Goal: Register for event/course

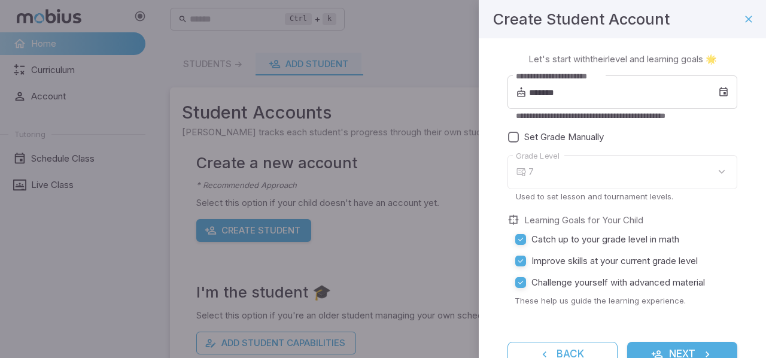
click at [587, 175] on div "7" at bounding box center [633, 172] width 209 height 34
click at [710, 174] on div "7" at bounding box center [633, 172] width 209 height 34
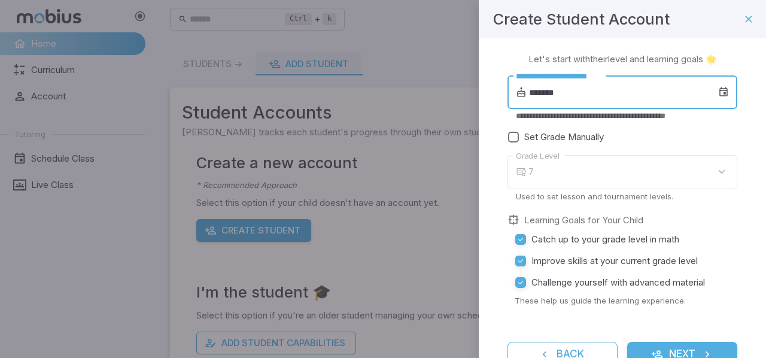
click at [682, 103] on input "*******" at bounding box center [623, 92] width 189 height 34
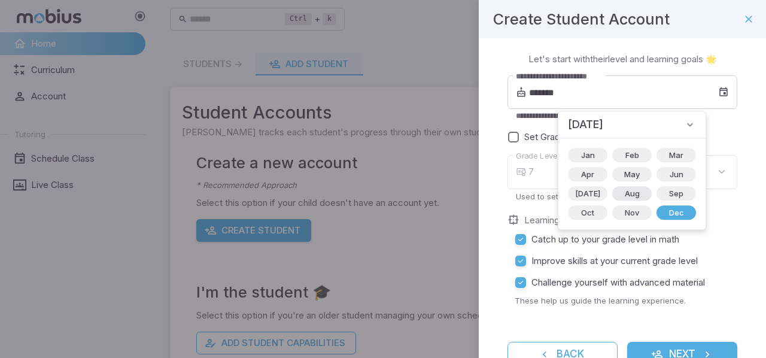
click at [622, 189] on span "Aug" at bounding box center [632, 193] width 29 height 12
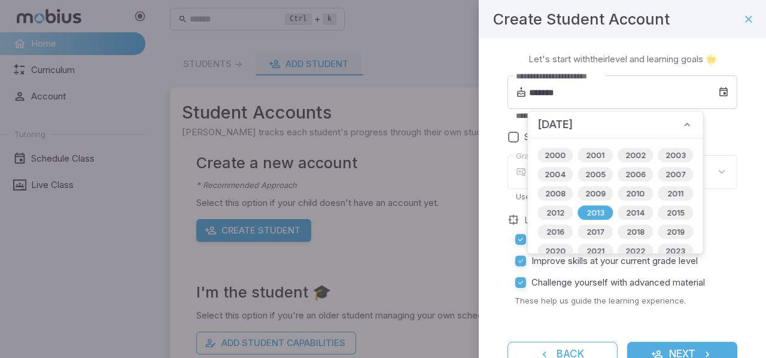
type input "*******"
click at [597, 212] on span "2013" at bounding box center [596, 213] width 32 height 12
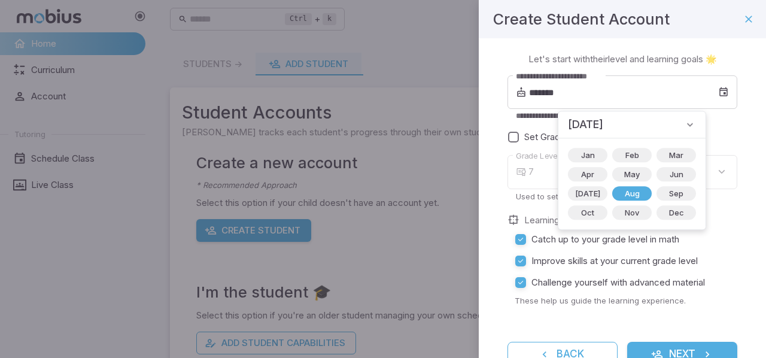
click at [702, 174] on div "7" at bounding box center [633, 172] width 209 height 34
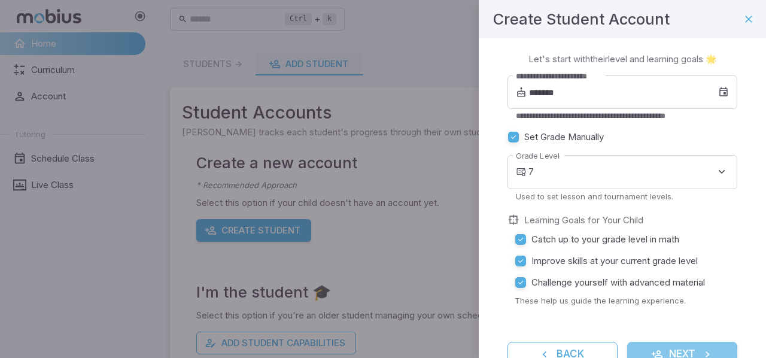
click at [677, 354] on button "Next" at bounding box center [683, 354] width 110 height 25
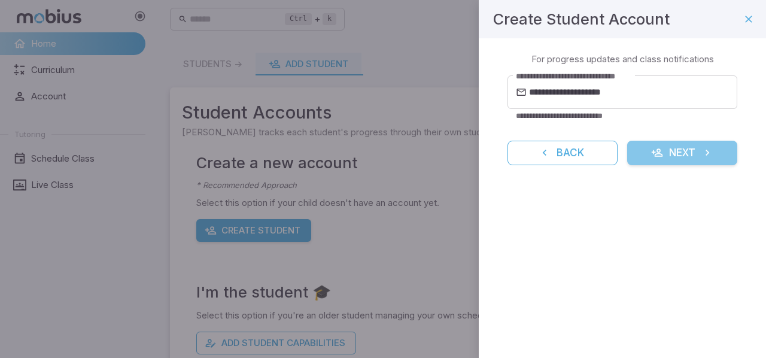
click at [680, 152] on button "Next" at bounding box center [683, 153] width 110 height 25
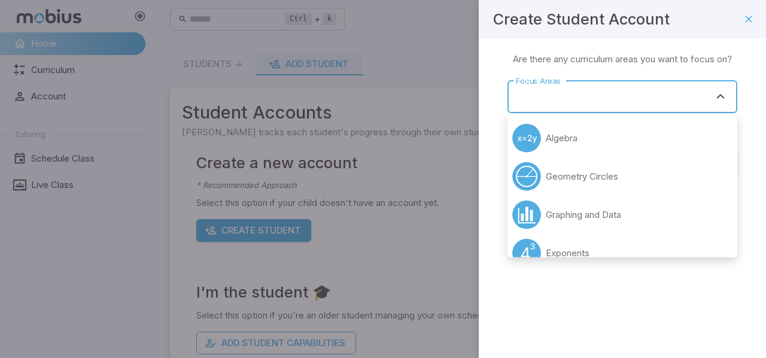
click at [689, 105] on input "Focus Areas" at bounding box center [613, 97] width 201 height 22
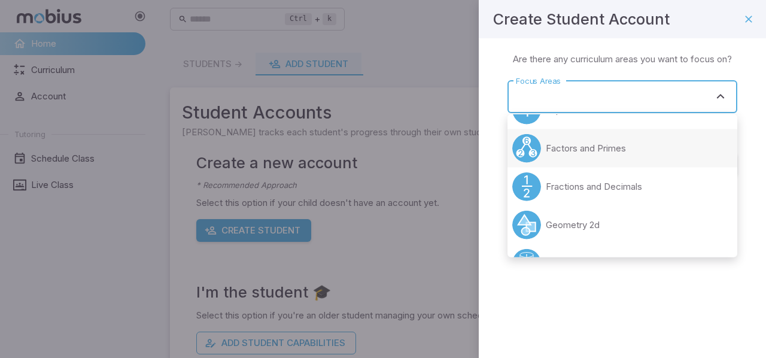
scroll to position [146, 0]
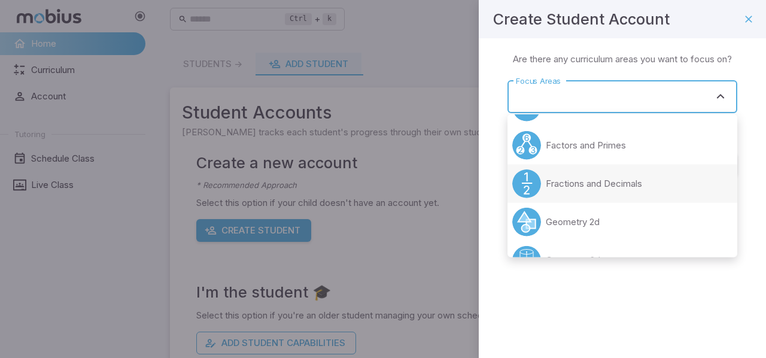
click at [630, 190] on p "Fractions and Decimals" at bounding box center [594, 183] width 96 height 13
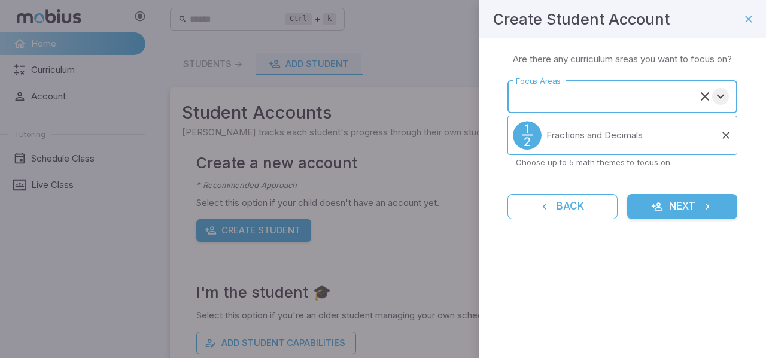
click at [723, 96] on icon "Open" at bounding box center [721, 96] width 14 height 14
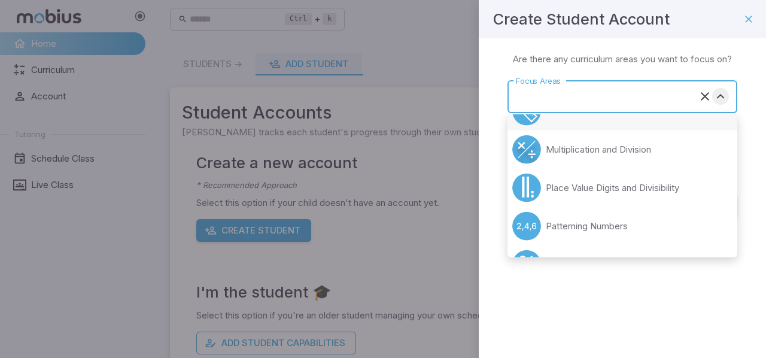
scroll to position [308, 0]
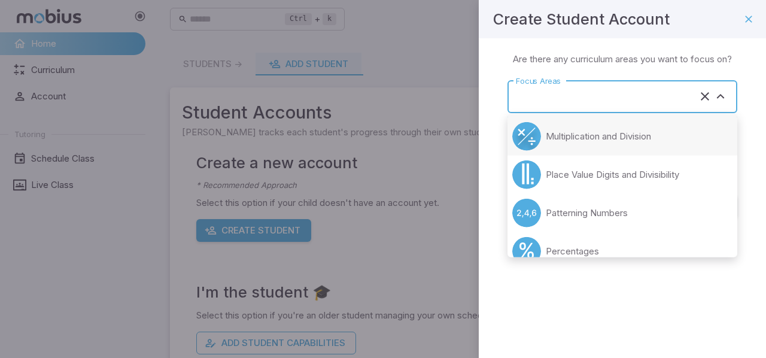
click at [630, 138] on p "Multiplication and Division" at bounding box center [598, 136] width 105 height 13
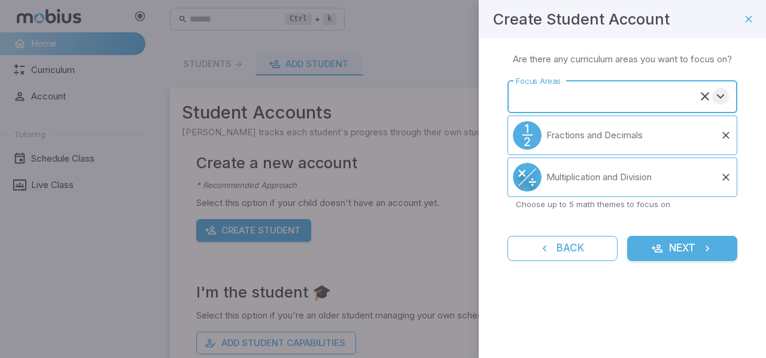
click at [726, 101] on icon "Open" at bounding box center [721, 96] width 14 height 14
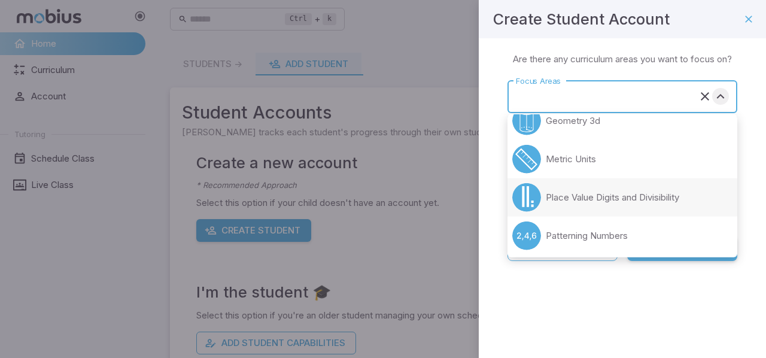
scroll to position [256, 0]
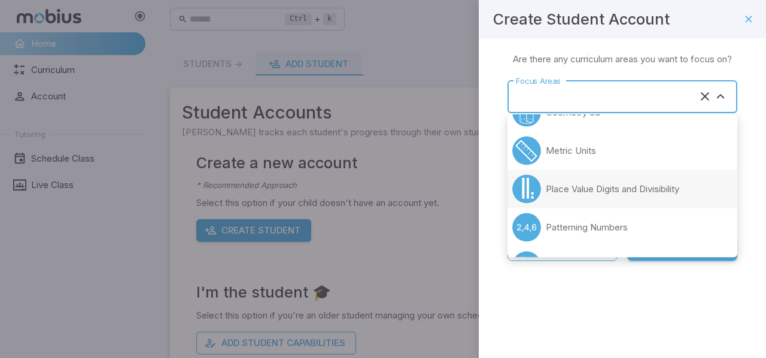
click at [677, 190] on p "Place Value Digits and Divisibility" at bounding box center [613, 189] width 134 height 13
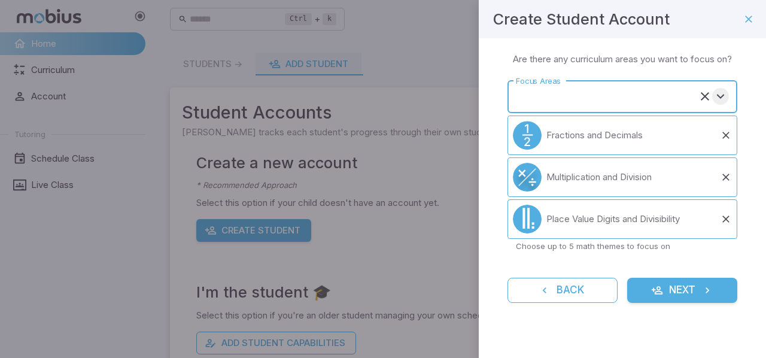
click at [720, 101] on icon "Open" at bounding box center [721, 96] width 14 height 14
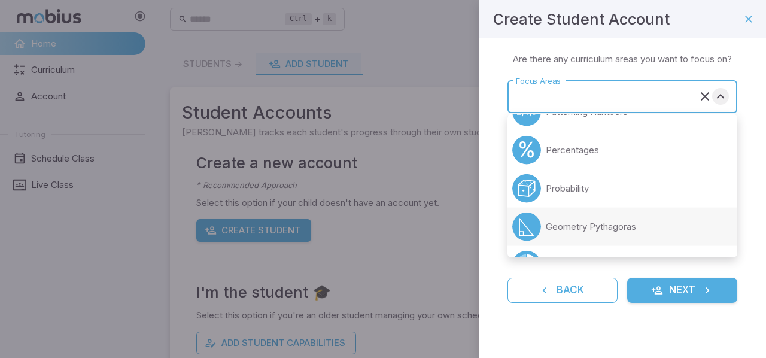
scroll to position [332, 0]
click at [665, 153] on li "Percentages" at bounding box center [623, 151] width 230 height 38
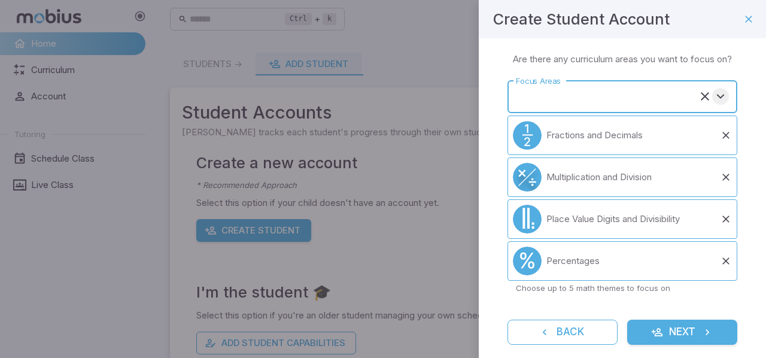
click at [714, 104] on icon "Open" at bounding box center [721, 96] width 14 height 14
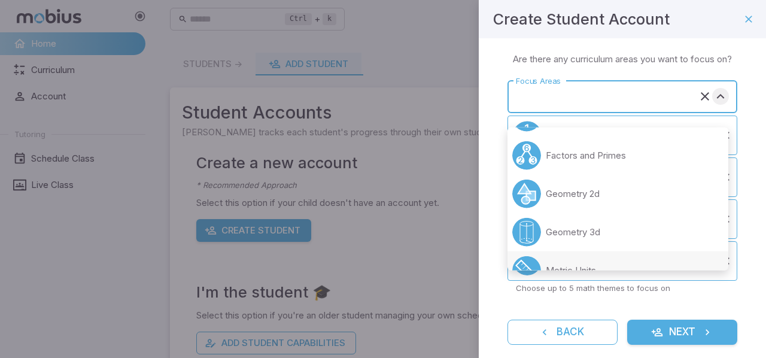
scroll to position [149, 0]
click at [606, 162] on p "Factors and Primes" at bounding box center [586, 156] width 80 height 13
type input "**********"
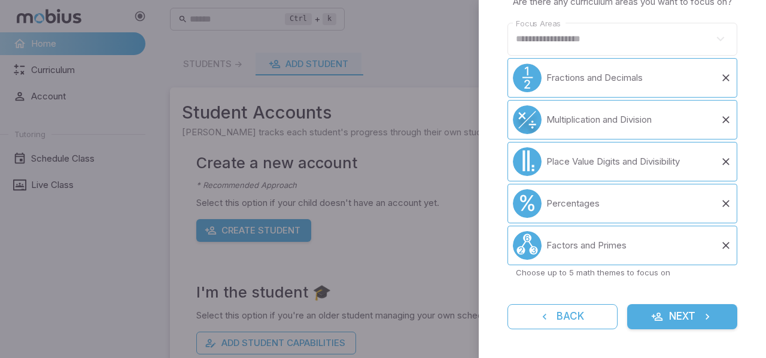
scroll to position [68, 0]
click at [680, 316] on button "Next" at bounding box center [683, 316] width 110 height 25
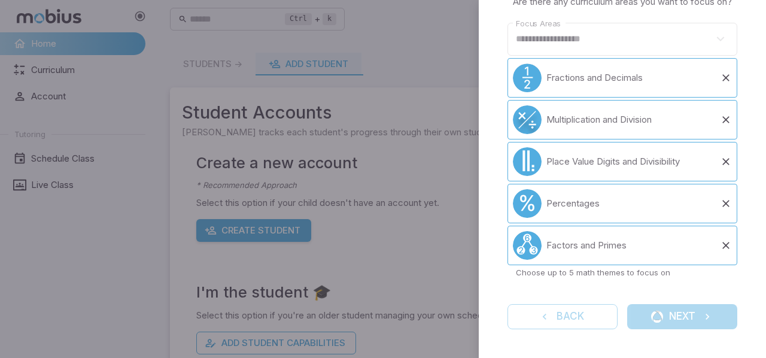
scroll to position [2, 0]
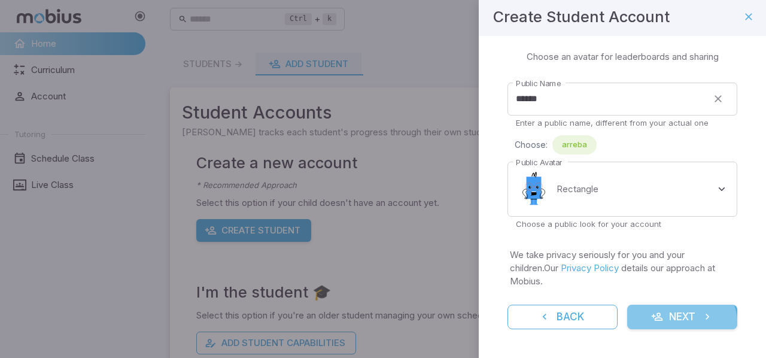
click at [666, 326] on button "Next" at bounding box center [683, 317] width 110 height 25
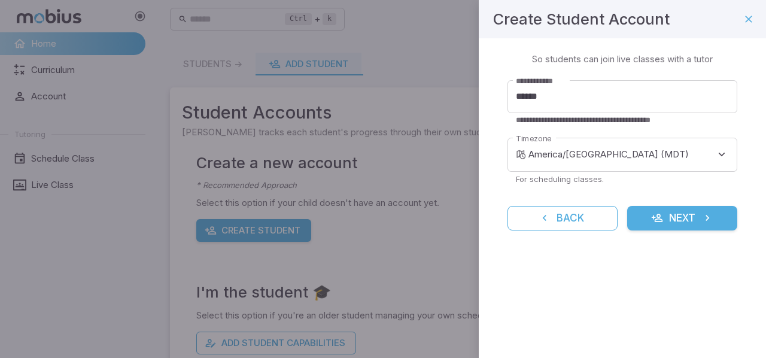
click at [702, 222] on icon "submit" at bounding box center [708, 218] width 12 height 12
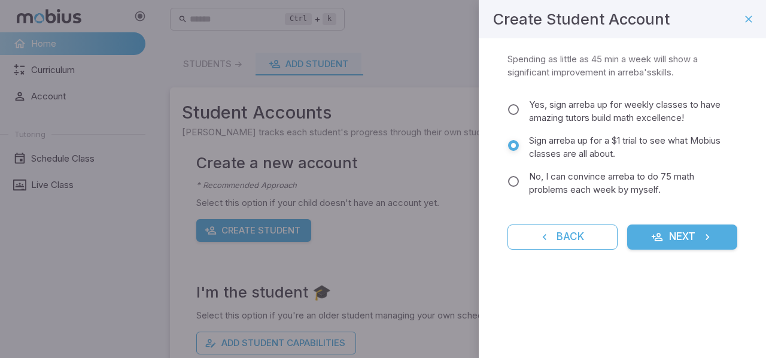
click at [695, 238] on button "Next" at bounding box center [683, 237] width 110 height 25
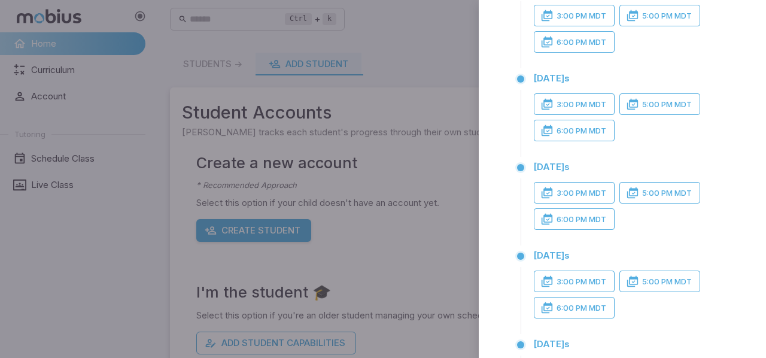
scroll to position [110, 0]
click at [583, 141] on button "6:00 PM MDT" at bounding box center [574, 130] width 81 height 22
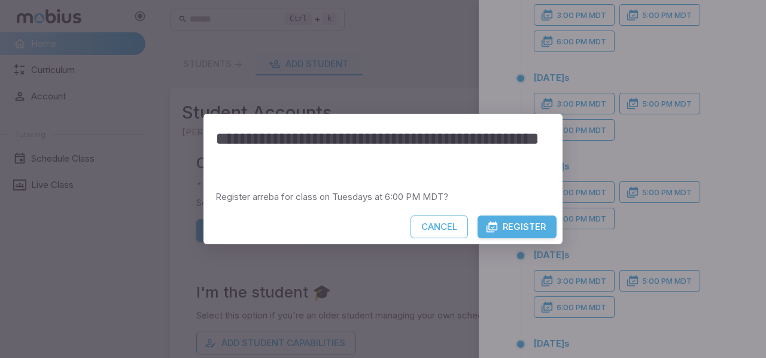
click at [514, 226] on button "Register" at bounding box center [517, 227] width 79 height 23
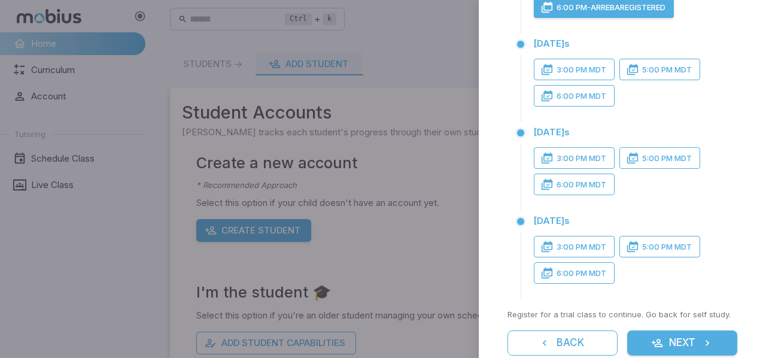
scroll to position [268, 0]
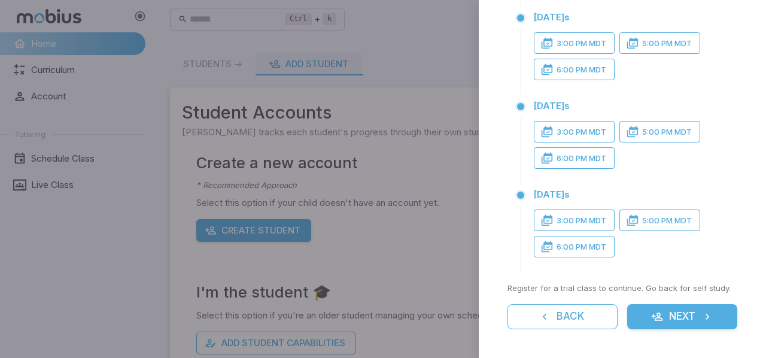
click at [680, 320] on button "Next" at bounding box center [683, 316] width 110 height 25
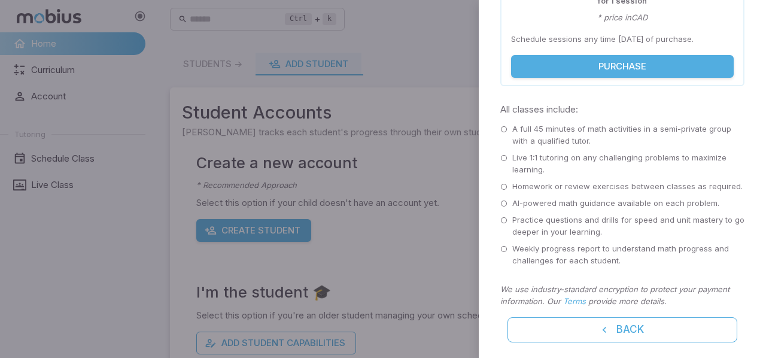
scroll to position [189, 0]
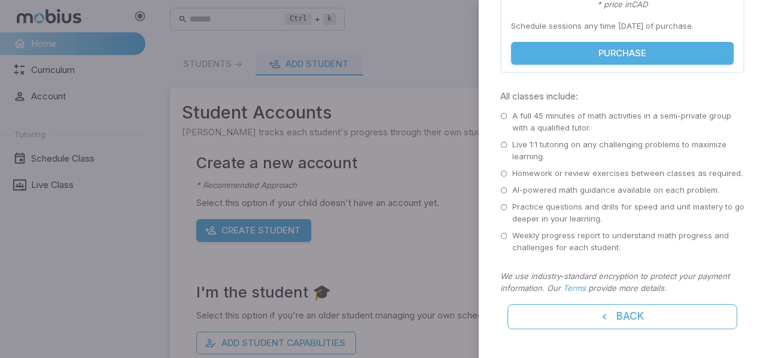
click at [509, 236] on div "Weekly progress report to understand math progress and challenges for each stud…" at bounding box center [623, 242] width 244 height 24
click at [507, 238] on icon at bounding box center [504, 235] width 7 height 7
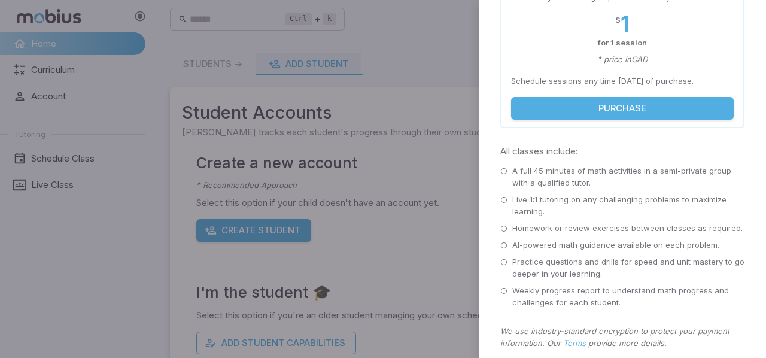
scroll to position [75, 0]
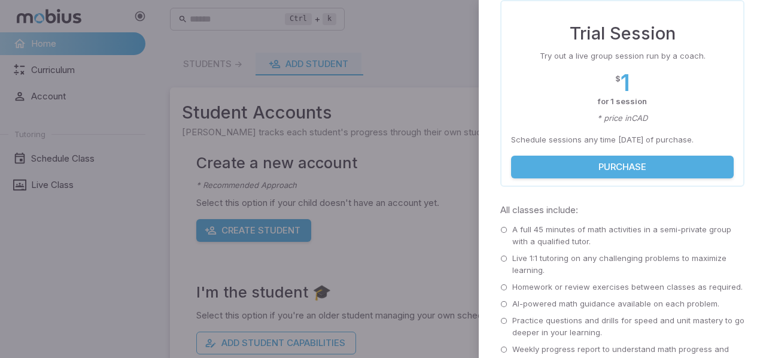
click at [653, 168] on button "Purchase" at bounding box center [622, 167] width 223 height 23
